Goal: Task Accomplishment & Management: Use online tool/utility

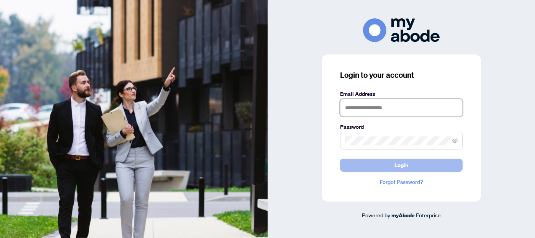
type input "**********"
click at [398, 164] on span "Login" at bounding box center [402, 165] width 14 height 12
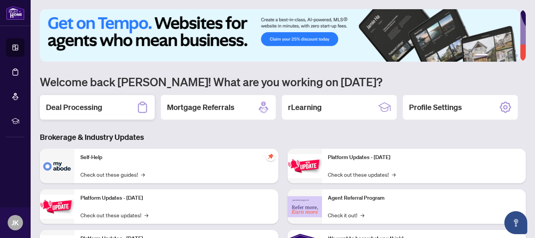
click at [86, 107] on h2 "Deal Processing" at bounding box center [74, 107] width 56 height 11
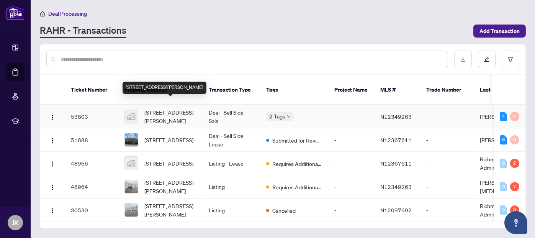
click at [170, 108] on span "15-15, 158 Don Hillock Dr, Aurora, Ontario L4G 0G9, Canada" at bounding box center [170, 116] width 52 height 17
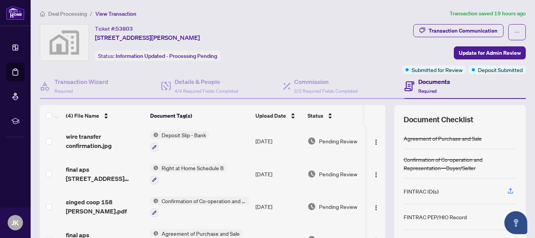
click at [184, 133] on span "Deposit Slip - Bank" at bounding box center [184, 135] width 51 height 8
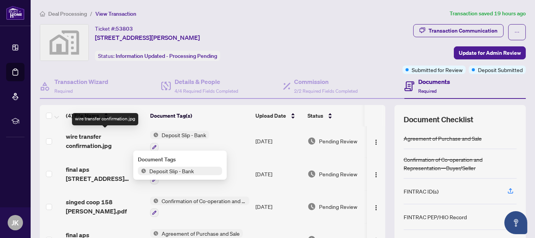
click at [77, 135] on span "wire transfer confirmation.jpg" at bounding box center [105, 141] width 78 height 18
